Goal: Check status: Check status

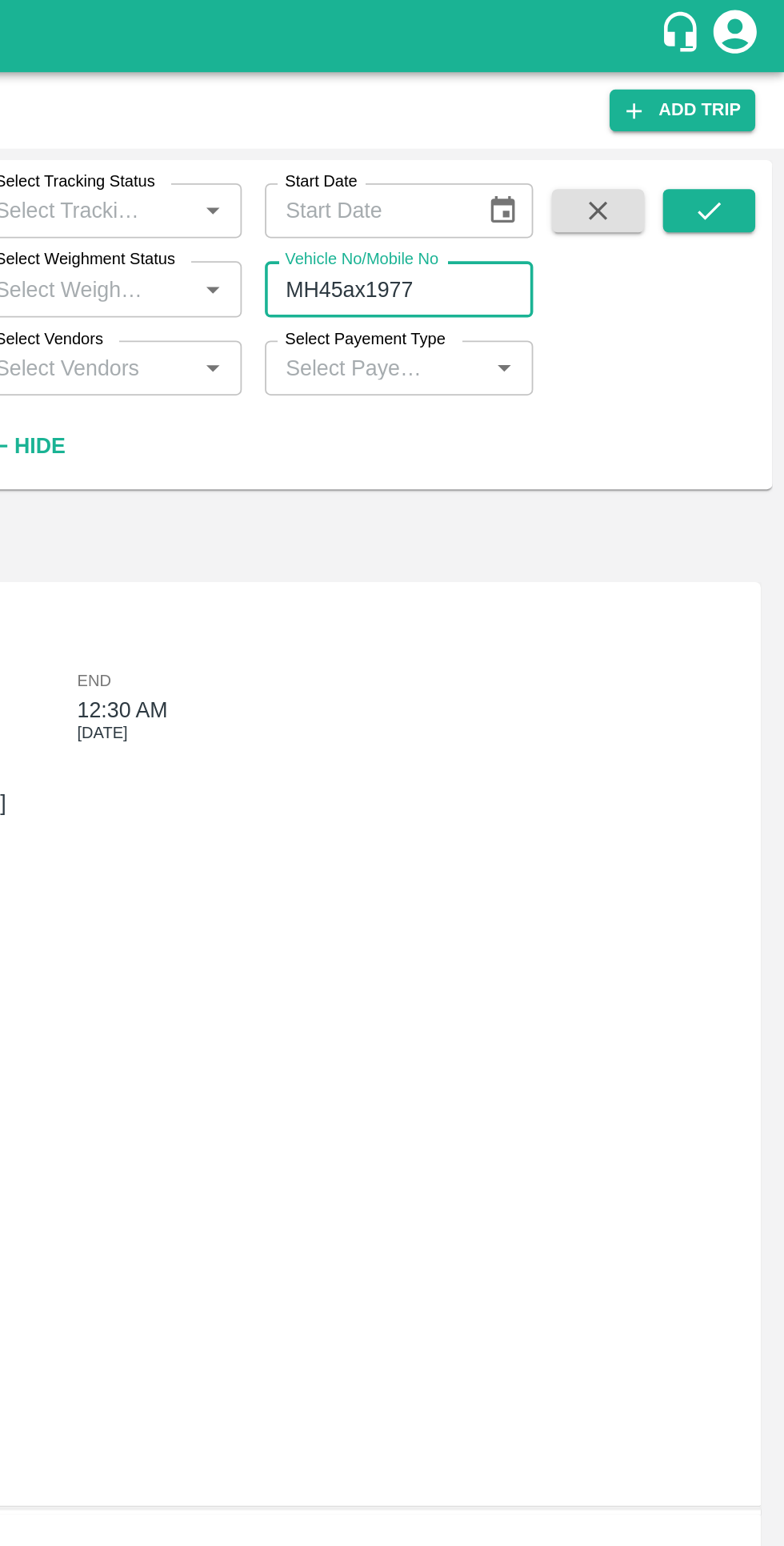
scroll to position [203, 0]
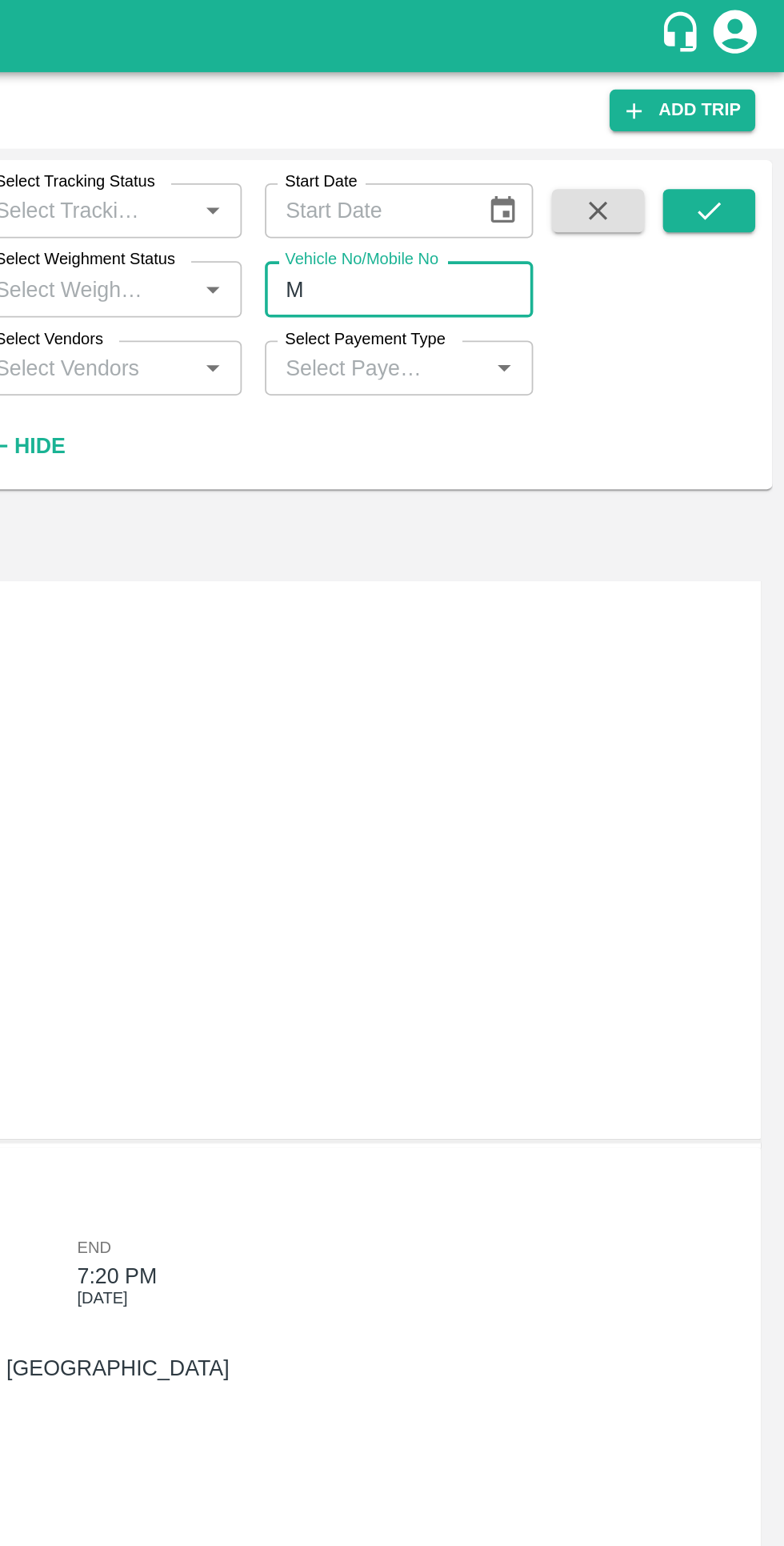
type input "M"
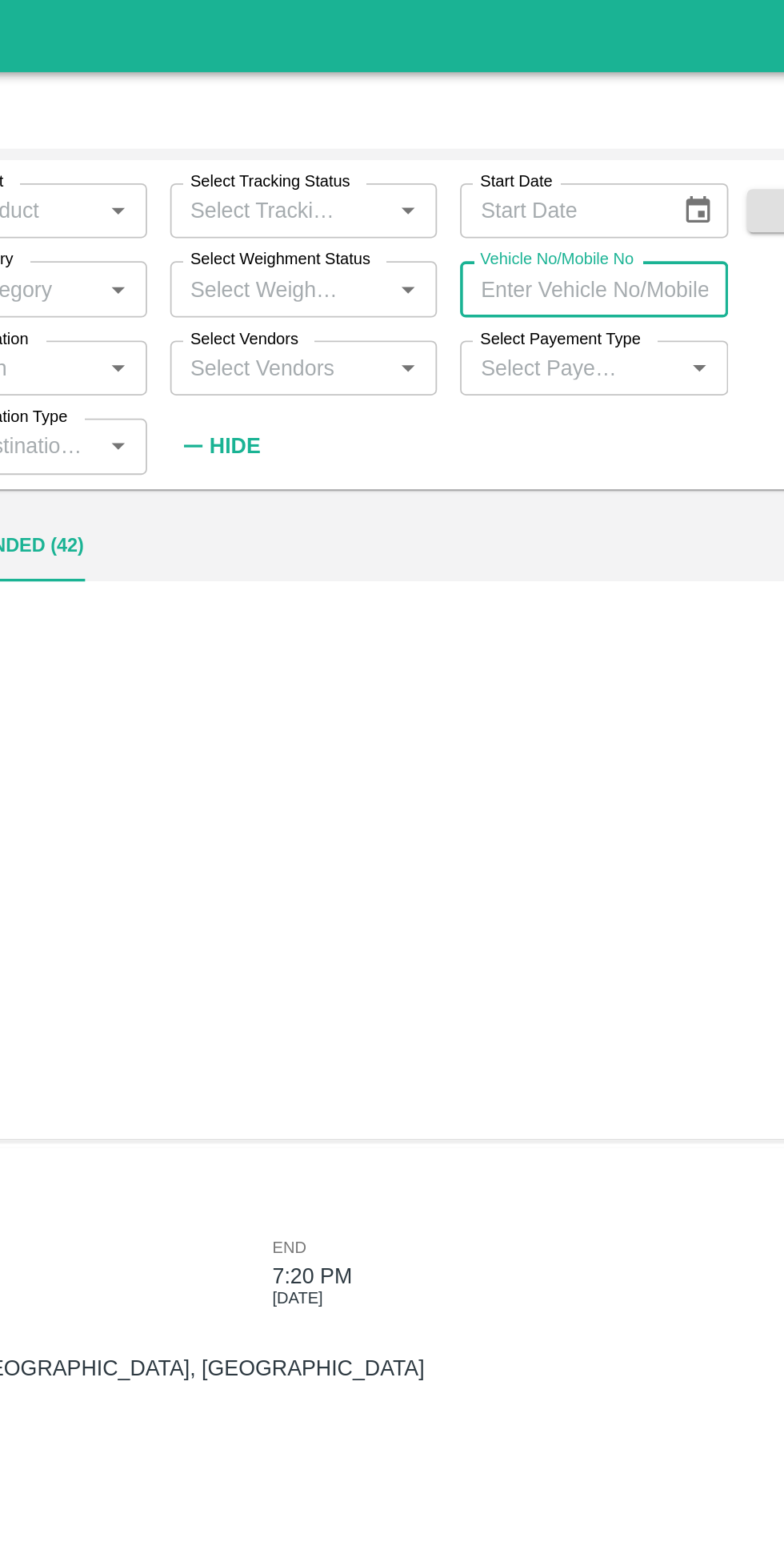
click at [419, 208] on input "Select Vendors" at bounding box center [395, 204] width 112 height 21
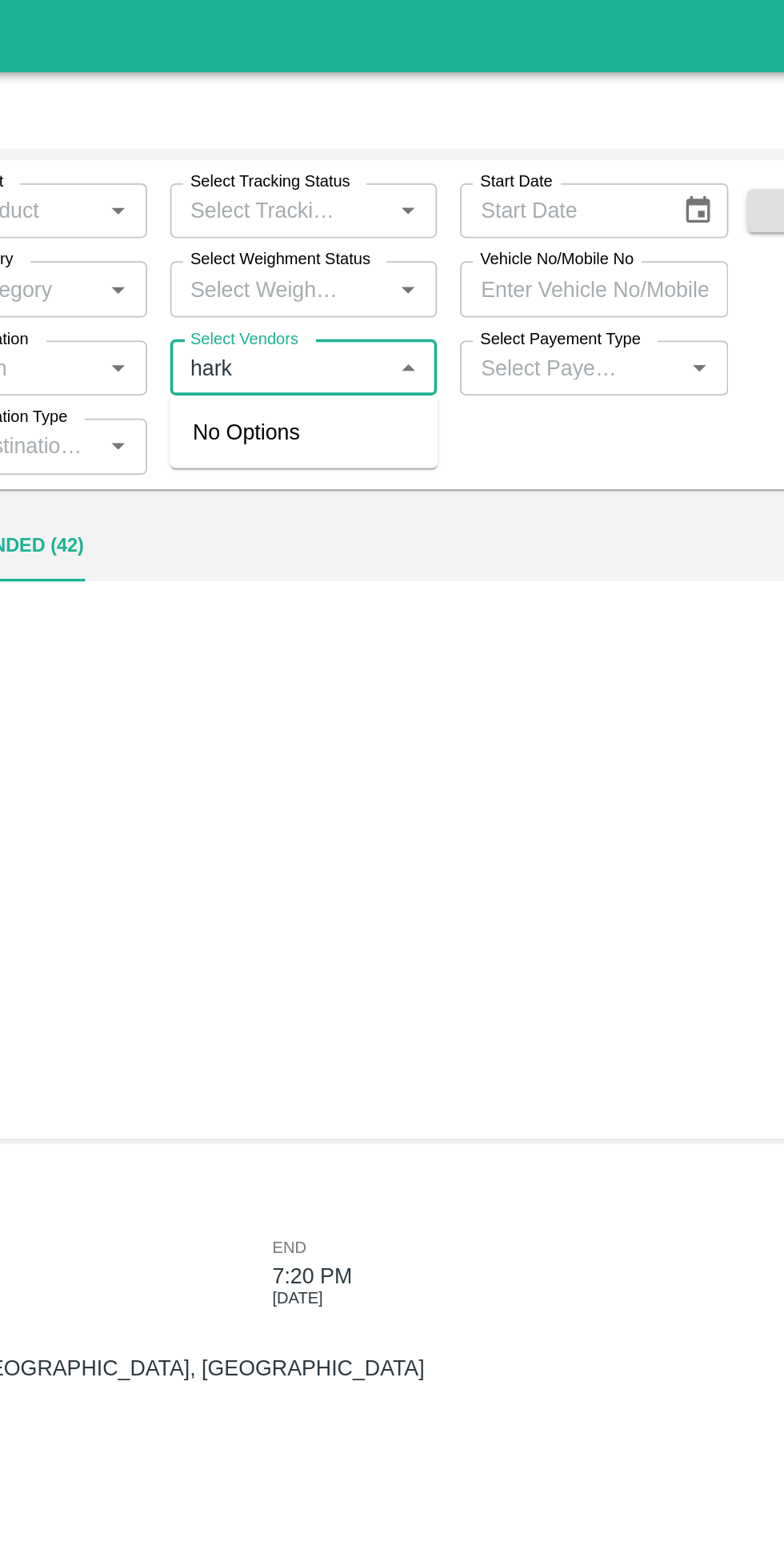
type input "har"
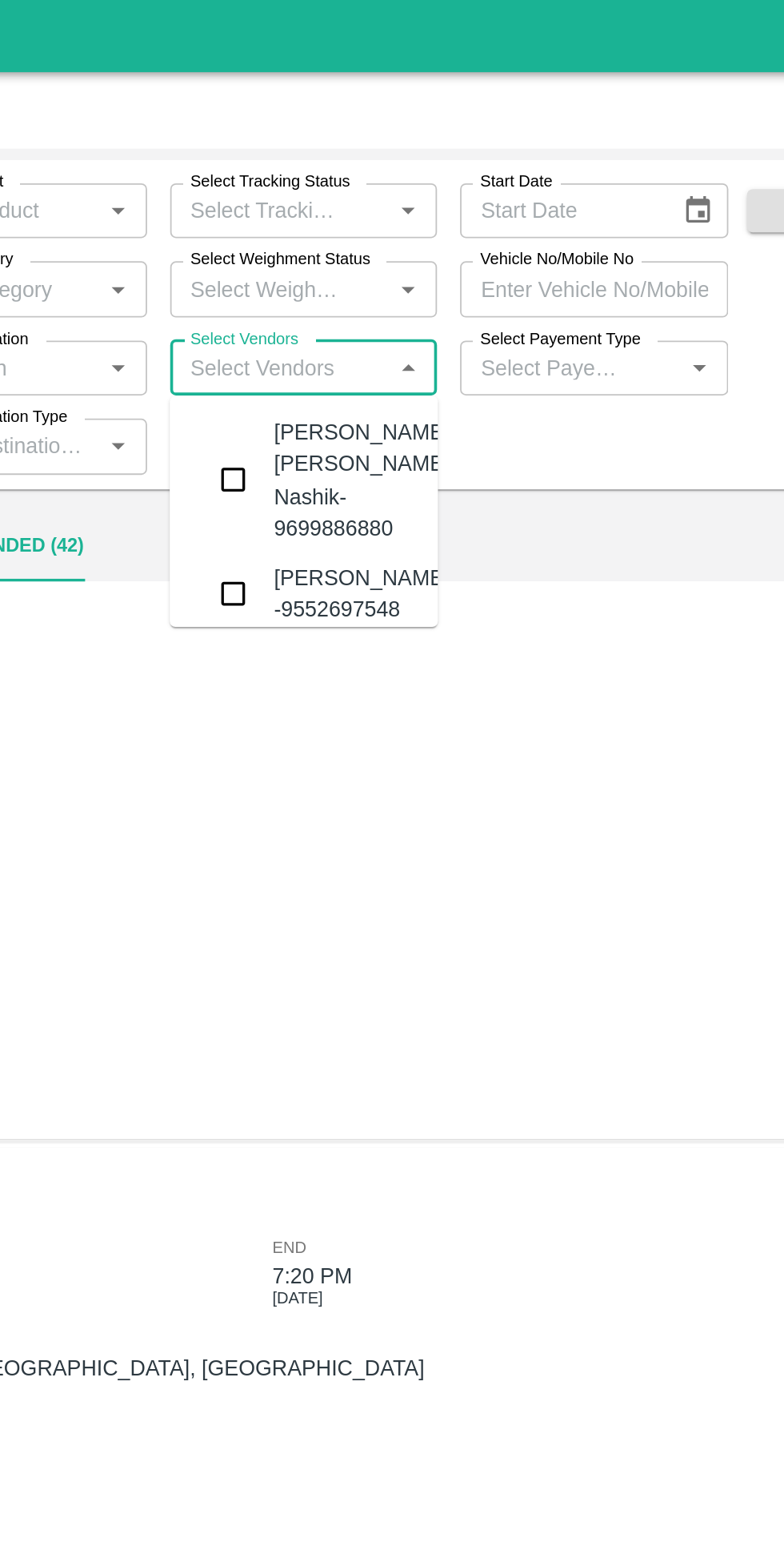
type input "MH45ax1977"
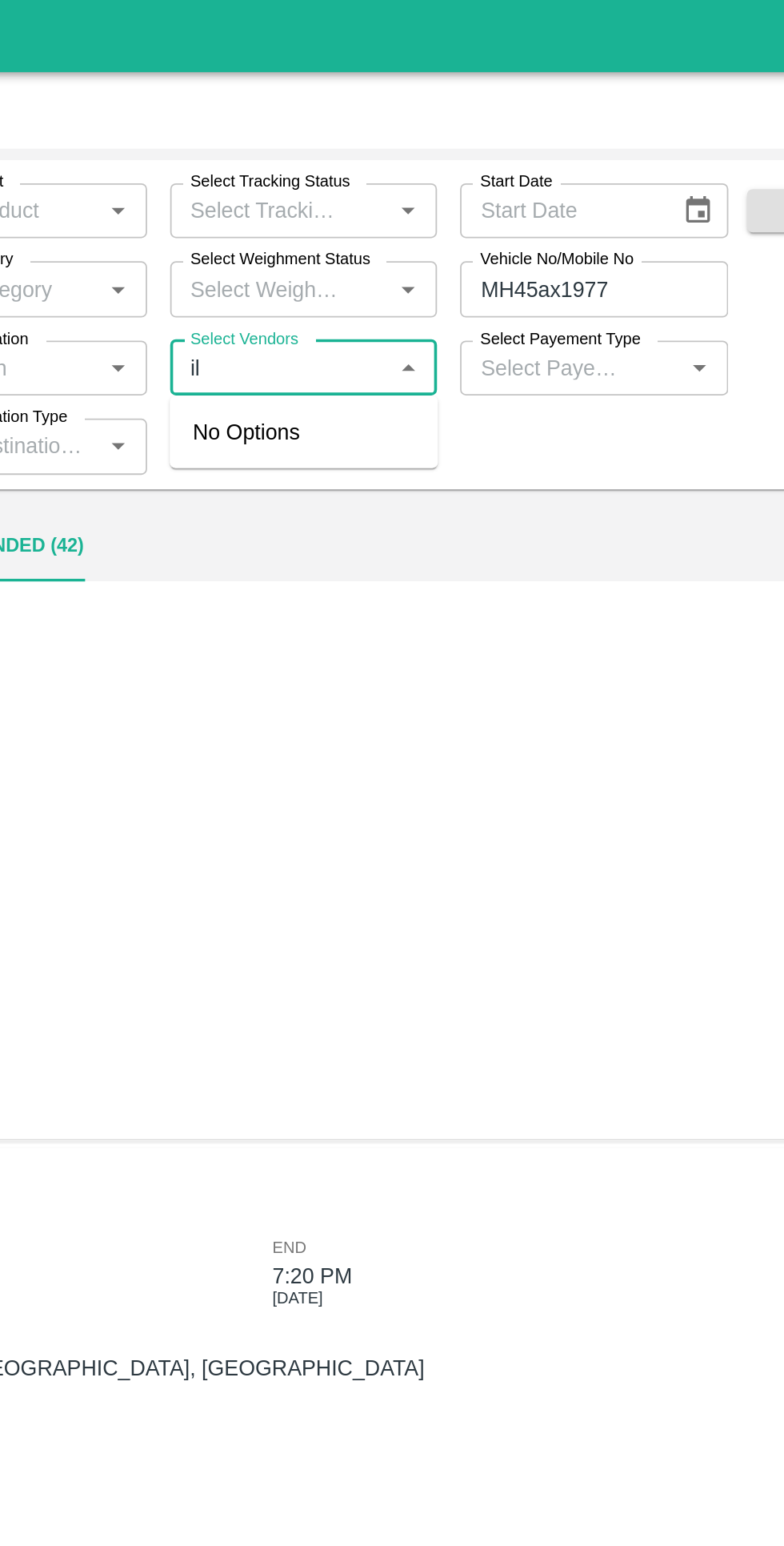
type input "i"
type input "harish"
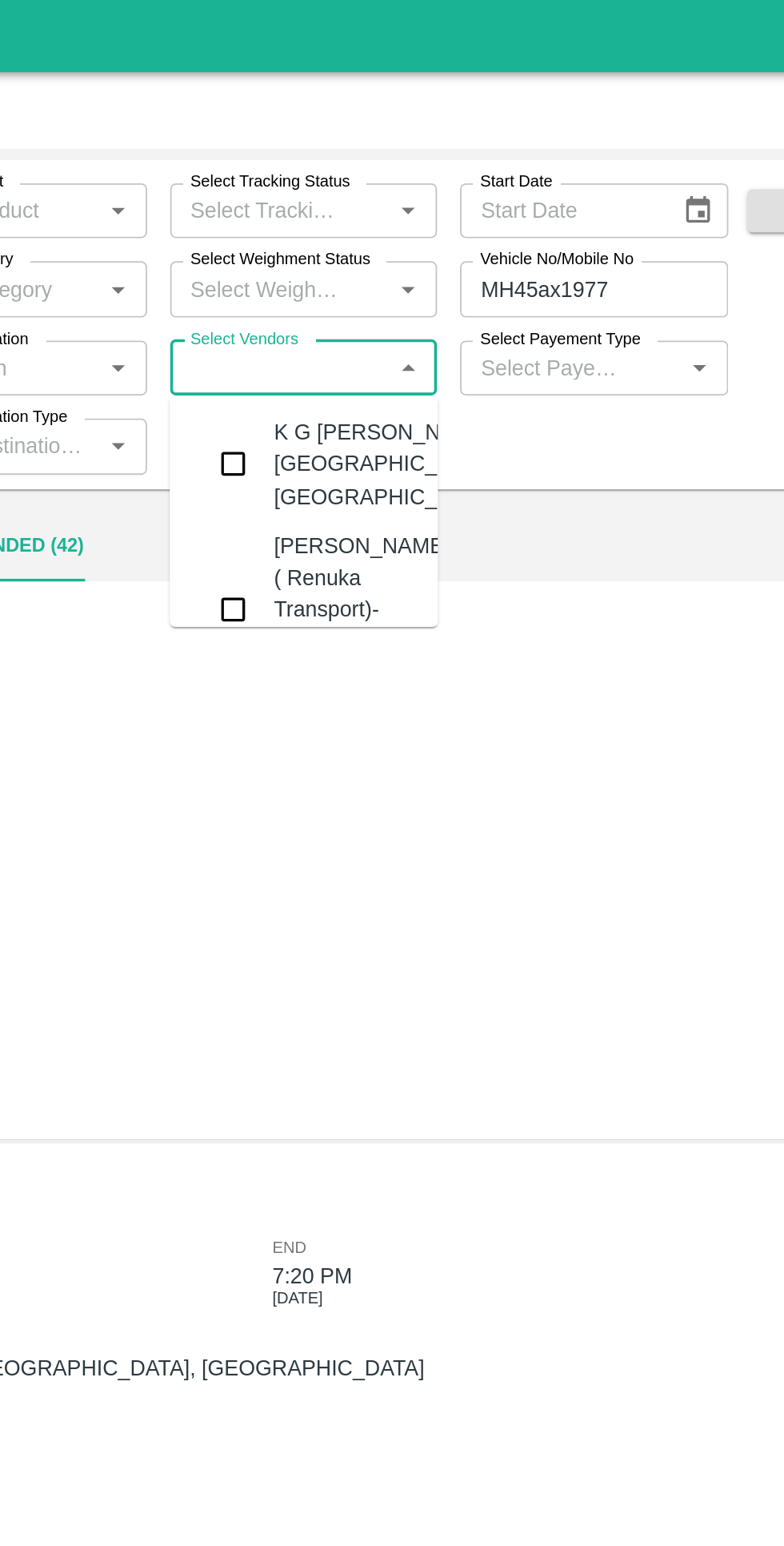
click at [413, 346] on div "[PERSON_NAME] ( Renuka Transport)-Shinde, Nashik-9226158210" at bounding box center [441, 338] width 97 height 89
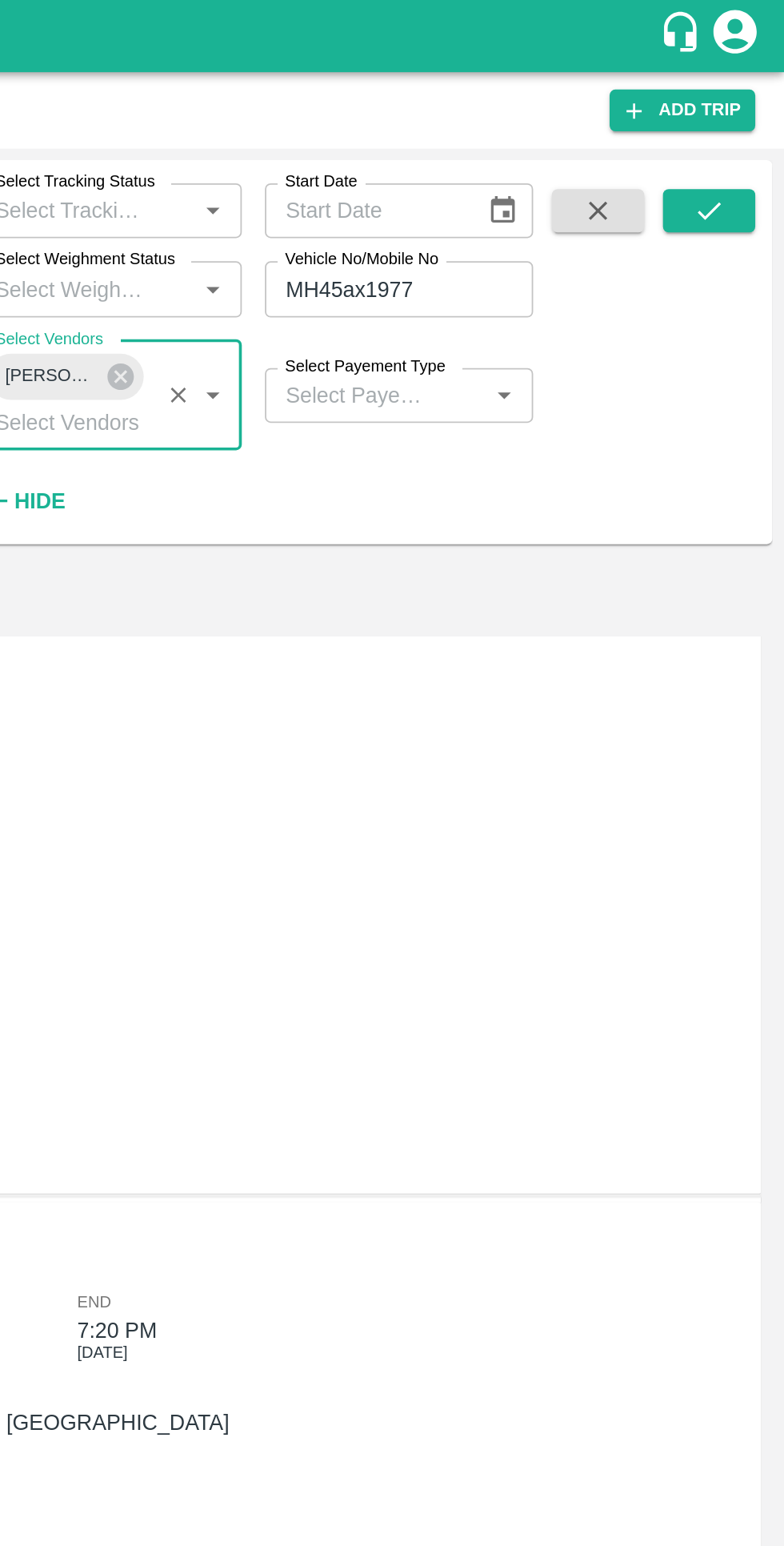
click at [730, 110] on button "submit" at bounding box center [742, 117] width 51 height 24
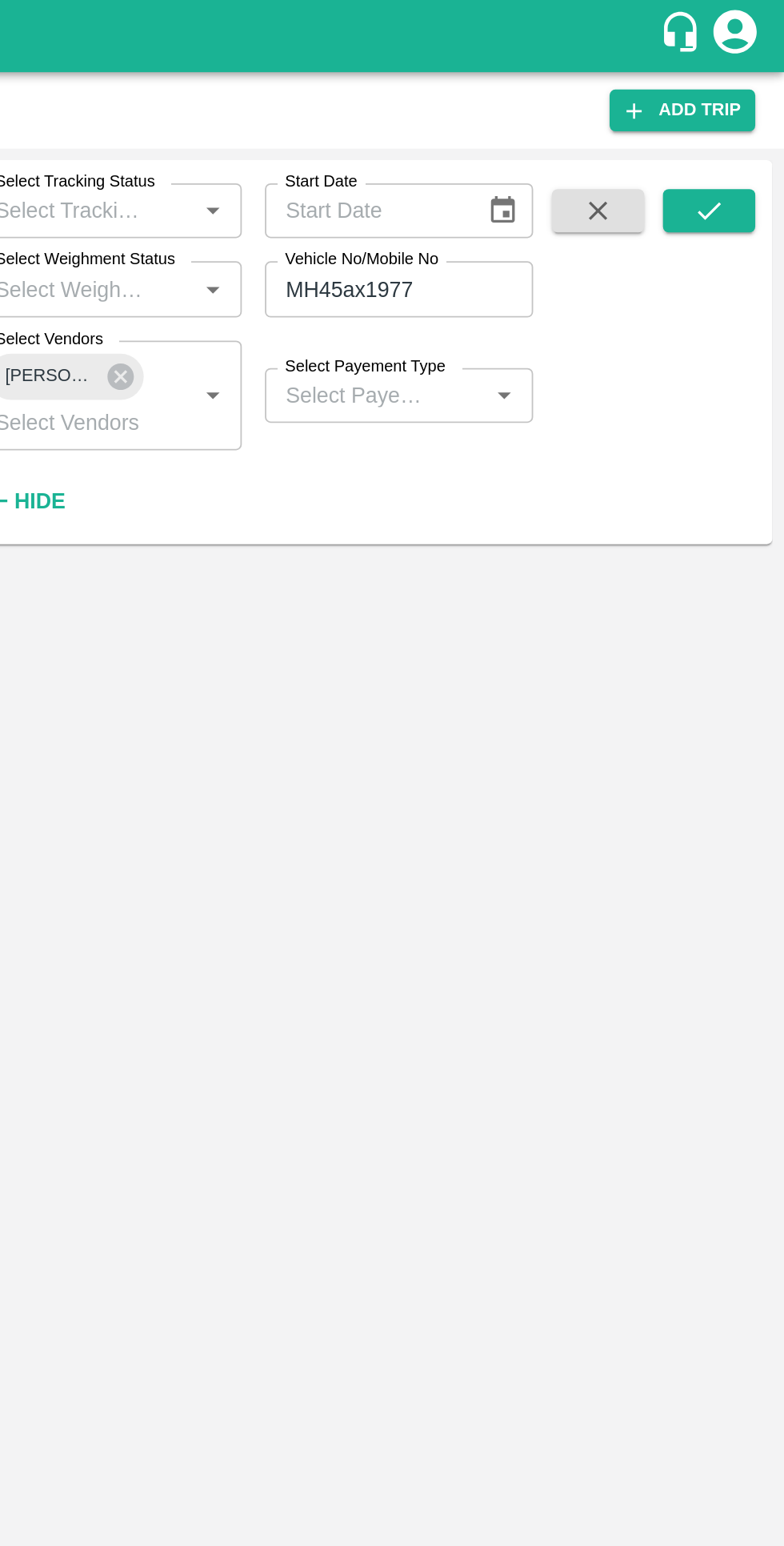
click at [594, 167] on input "MH45ax1977" at bounding box center [570, 159] width 148 height 30
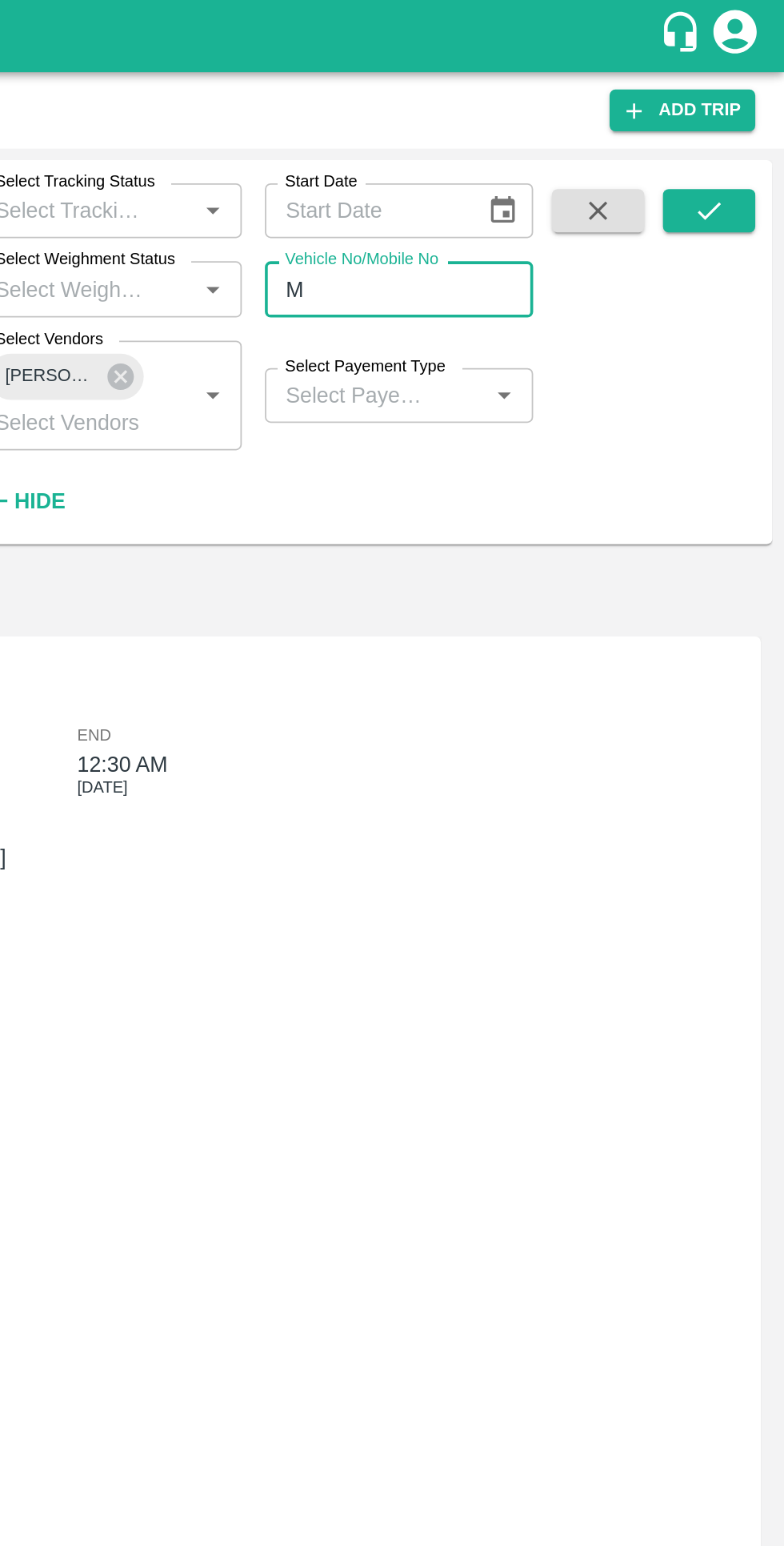
type input "M"
click at [742, 117] on icon "submit" at bounding box center [742, 117] width 17 height 17
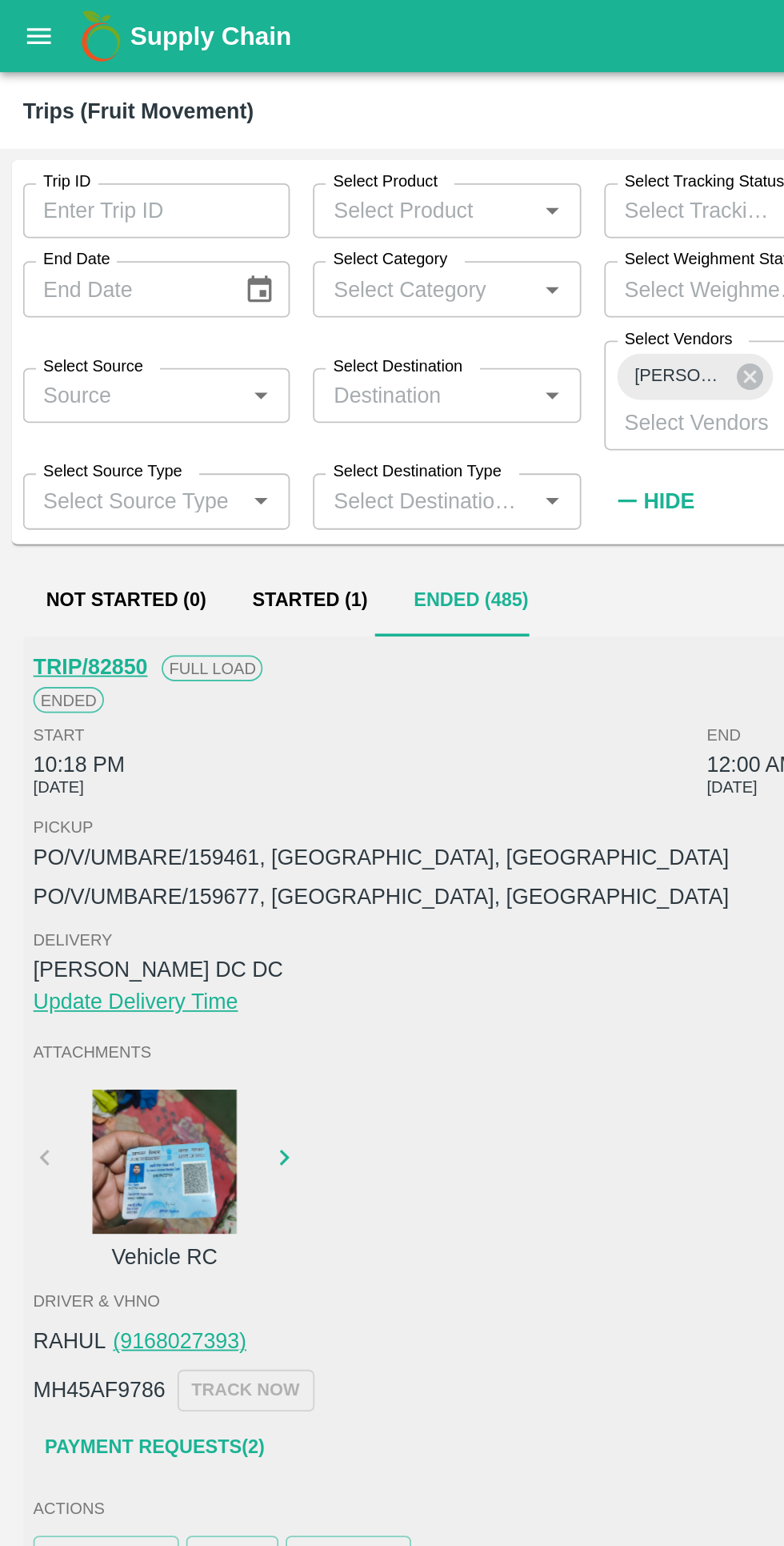
click at [188, 327] on button "Started (1)" at bounding box center [172, 333] width 89 height 38
